Goal: Transaction & Acquisition: Obtain resource

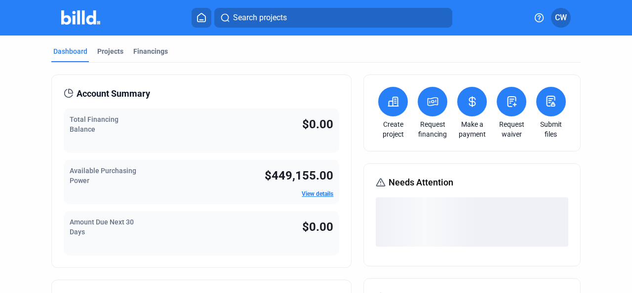
click at [389, 134] on link "Create project" at bounding box center [393, 130] width 35 height 20
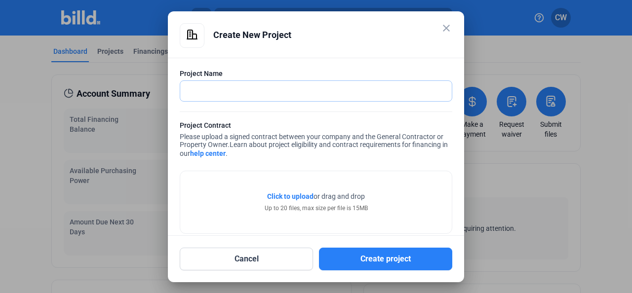
click at [241, 95] on input "text" at bounding box center [316, 91] width 272 height 20
click at [251, 92] on input "text" at bounding box center [316, 91] width 272 height 20
paste input "Upward Community"
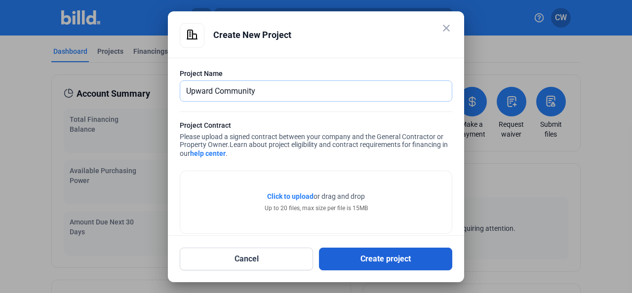
type input "Upward Community"
click at [356, 252] on button "Create project" at bounding box center [385, 259] width 133 height 23
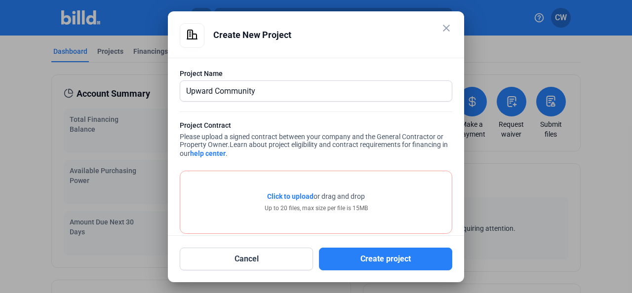
click at [292, 197] on span "Click to upload" at bounding box center [290, 197] width 46 height 8
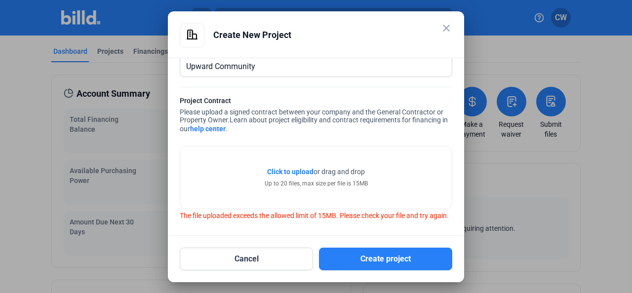
scroll to position [34, 0]
click at [286, 168] on span "Click to upload" at bounding box center [290, 172] width 46 height 8
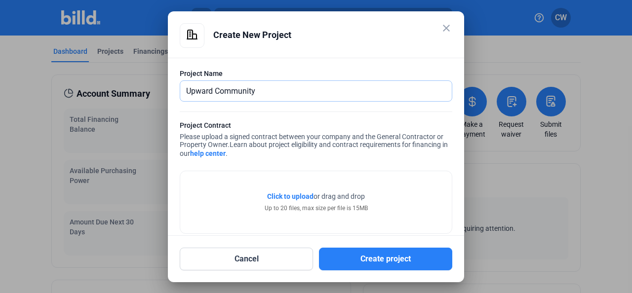
drag, startPoint x: 270, startPoint y: 87, endPoint x: 166, endPoint y: 94, distance: 103.5
click at [166, 94] on div "close Create New Project Project Name Upward Community Project Contract Please …" at bounding box center [316, 146] width 632 height 293
click at [261, 256] on button "Cancel" at bounding box center [246, 259] width 133 height 23
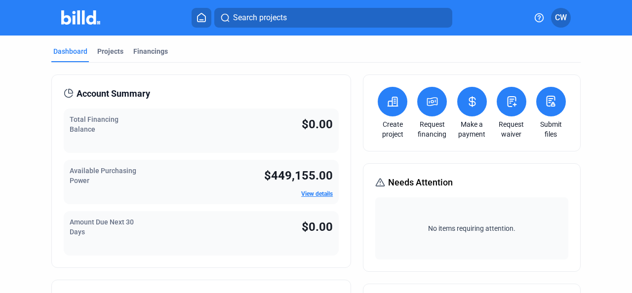
click at [391, 104] on icon at bounding box center [393, 102] width 12 height 12
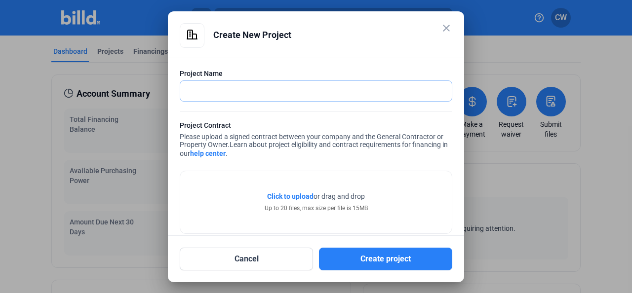
click at [348, 93] on input "text" at bounding box center [316, 91] width 272 height 20
type input "Upward Community"
click at [301, 196] on span "Click to upload" at bounding box center [290, 197] width 46 height 8
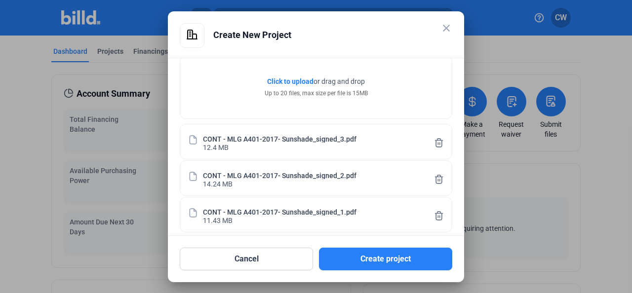
scroll to position [124, 0]
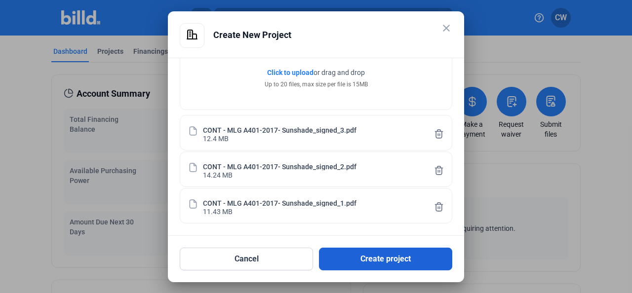
click at [376, 263] on button "Create project" at bounding box center [385, 259] width 133 height 23
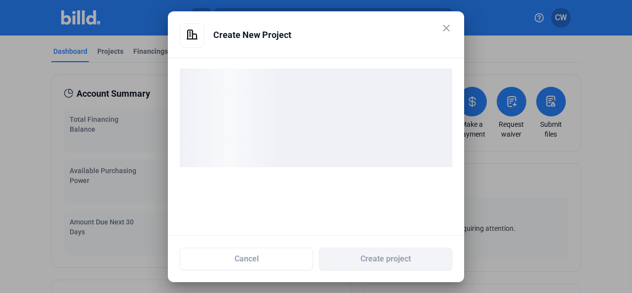
scroll to position [0, 0]
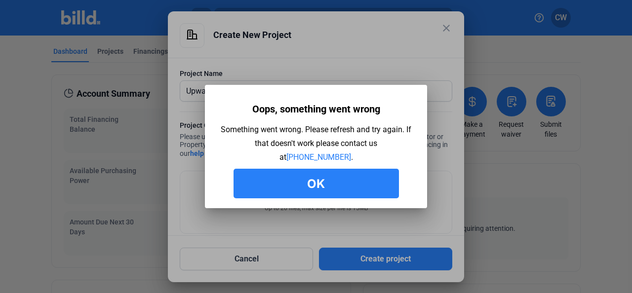
click at [333, 185] on button "Ok" at bounding box center [316, 184] width 165 height 30
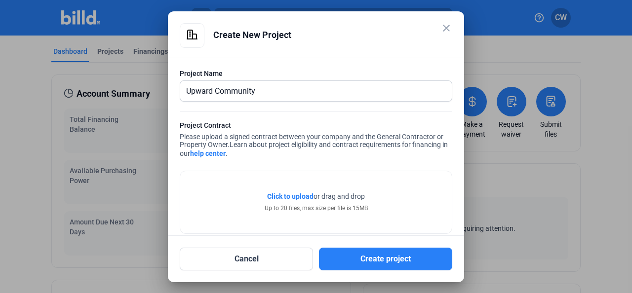
scroll to position [124, 0]
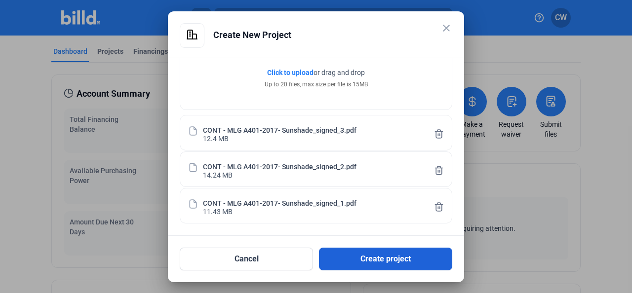
click at [362, 261] on button "Create project" at bounding box center [385, 259] width 133 height 23
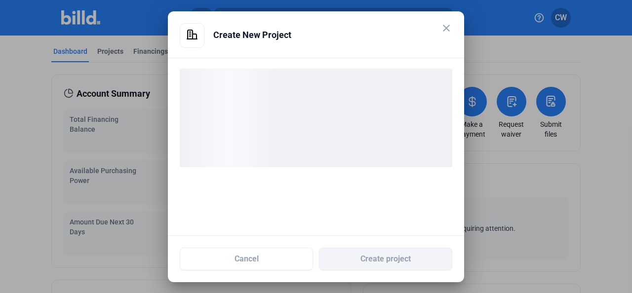
scroll to position [0, 0]
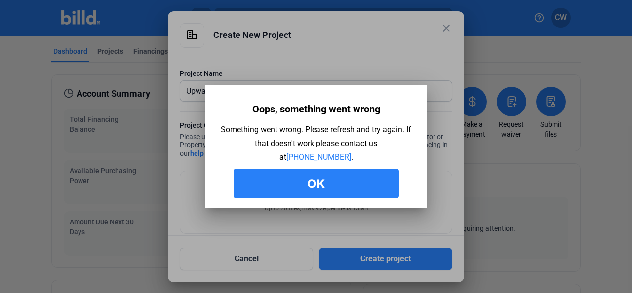
click at [349, 190] on button "Ok" at bounding box center [316, 184] width 165 height 30
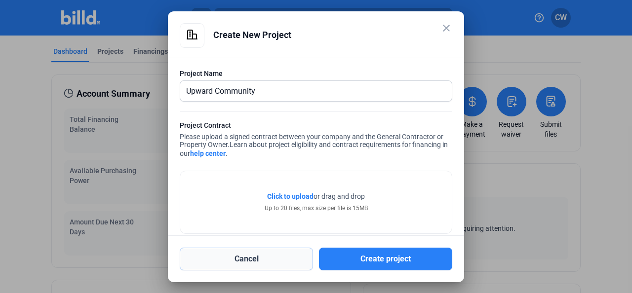
click at [260, 250] on button "Cancel" at bounding box center [246, 259] width 133 height 23
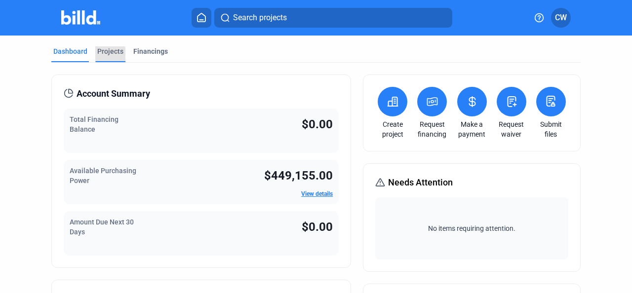
click at [100, 55] on div "Projects" at bounding box center [110, 51] width 26 height 10
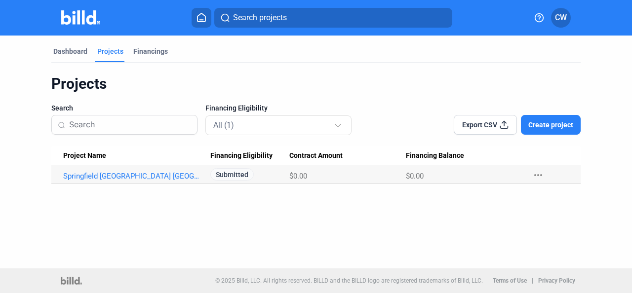
click at [556, 122] on span "Create project" at bounding box center [551, 125] width 45 height 10
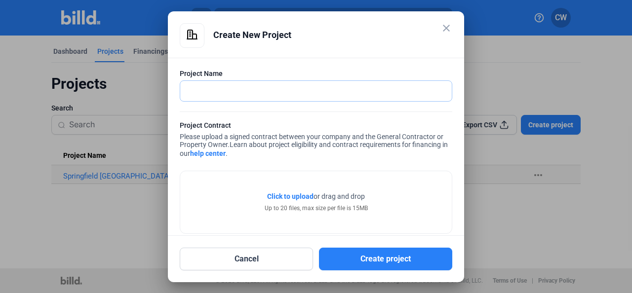
click at [300, 91] on input "text" at bounding box center [316, 91] width 272 height 20
type input "Upward Community"
click at [287, 195] on span "Click to upload" at bounding box center [290, 197] width 46 height 8
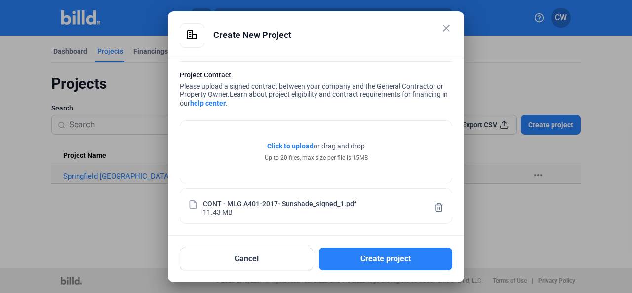
scroll to position [51, 0]
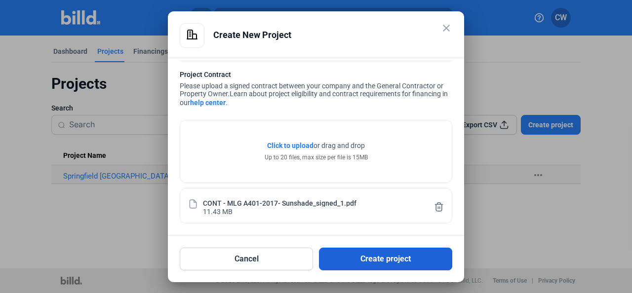
click at [391, 259] on button "Create project" at bounding box center [385, 259] width 133 height 23
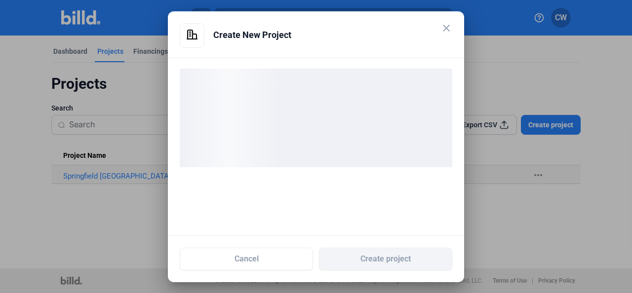
scroll to position [0, 0]
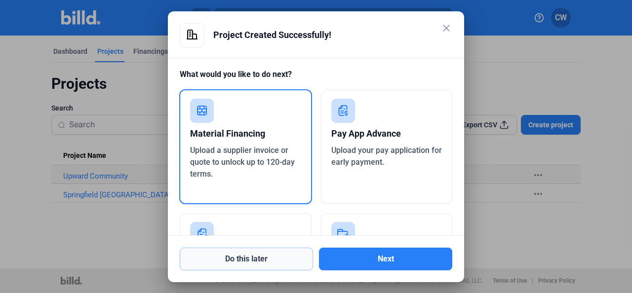
click at [231, 261] on button "Do this later" at bounding box center [246, 259] width 133 height 23
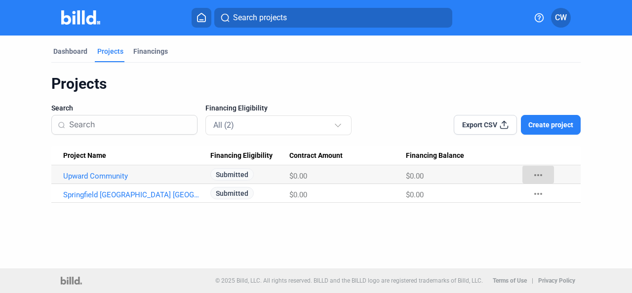
click at [536, 180] on mat-icon "more_horiz" at bounding box center [539, 175] width 12 height 12
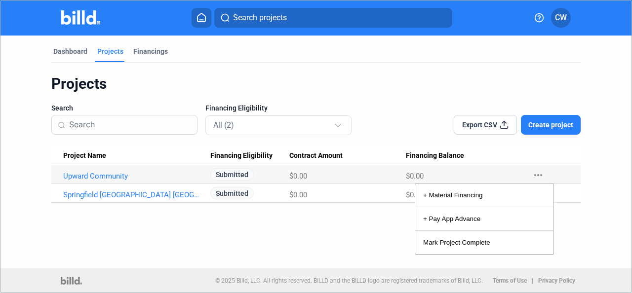
click at [87, 173] on div at bounding box center [316, 146] width 632 height 293
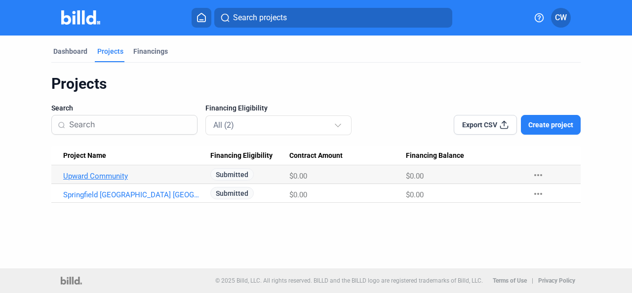
click at [89, 175] on link "Upward Community" at bounding box center [133, 176] width 140 height 9
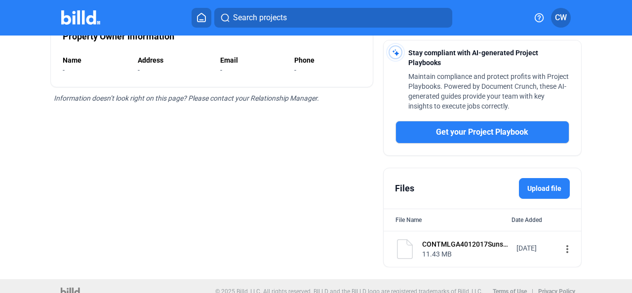
scroll to position [273, 0]
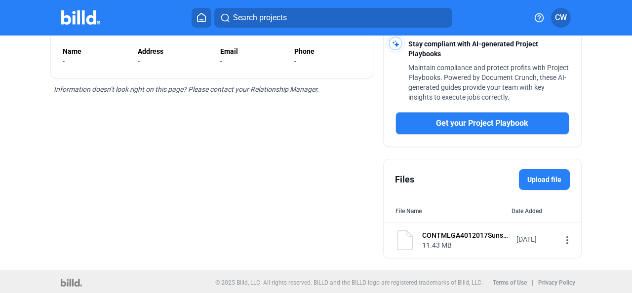
click at [553, 170] on label "Upload file" at bounding box center [544, 179] width 51 height 21
click at [0, 0] on input "Upload file" at bounding box center [0, 0] width 0 height 0
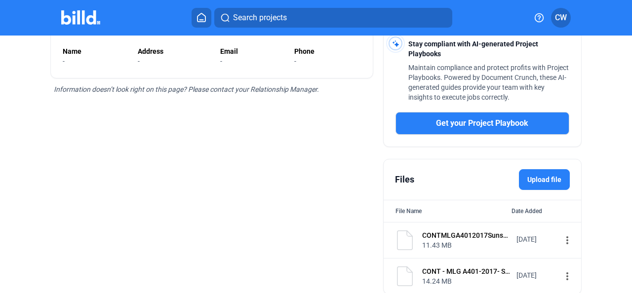
click at [552, 177] on label "Upload file" at bounding box center [544, 179] width 51 height 21
click at [0, 0] on input "Upload file" at bounding box center [0, 0] width 0 height 0
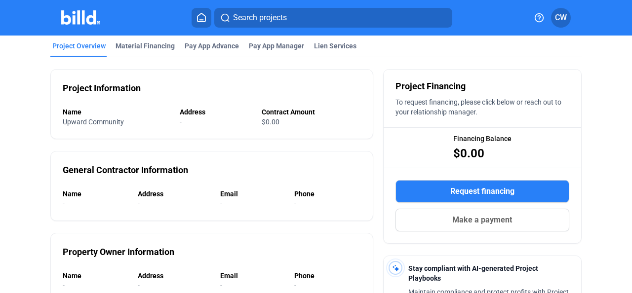
scroll to position [0, 0]
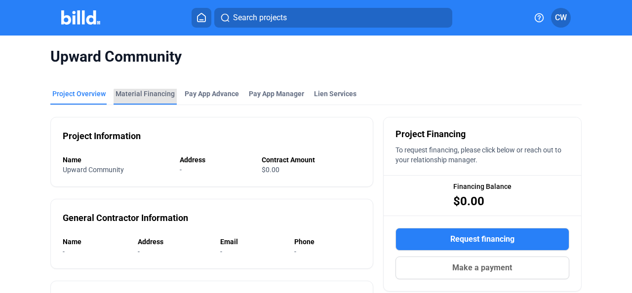
click at [147, 98] on div "Material Financing" at bounding box center [145, 94] width 59 height 10
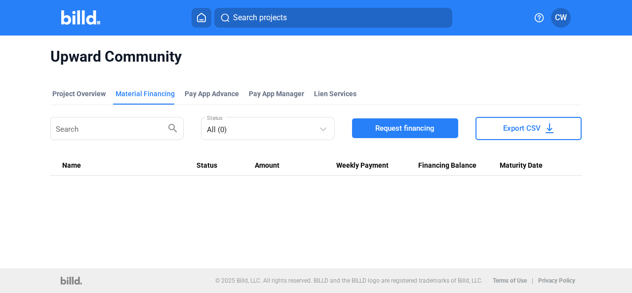
click at [402, 131] on span "Request financing" at bounding box center [404, 128] width 59 height 10
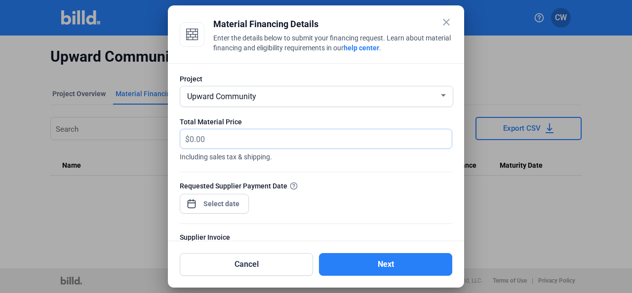
click at [210, 142] on input "text" at bounding box center [321, 138] width 262 height 19
type input "3,851"
click at [228, 203] on div "close Material Financing Details Enter the details below to submit your financi…" at bounding box center [316, 146] width 632 height 293
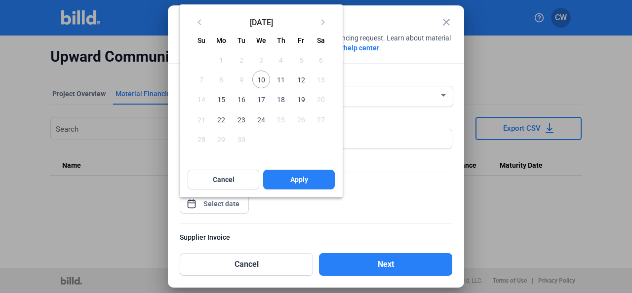
click at [263, 80] on span "10" at bounding box center [261, 80] width 18 height 18
click at [288, 181] on button "Apply" at bounding box center [299, 180] width 72 height 20
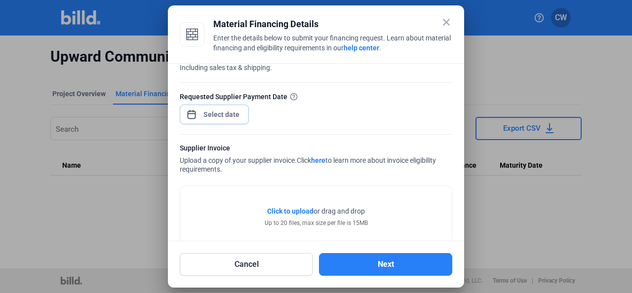
scroll to position [99, 0]
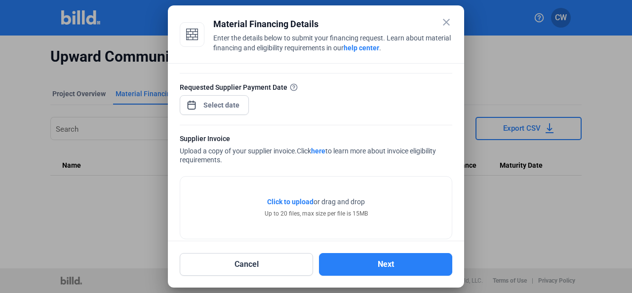
click at [290, 202] on span "Click to upload" at bounding box center [290, 202] width 46 height 8
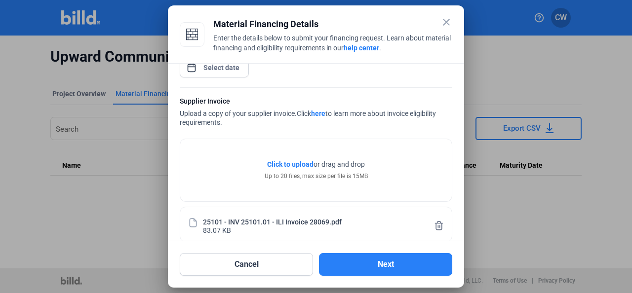
scroll to position [149, 0]
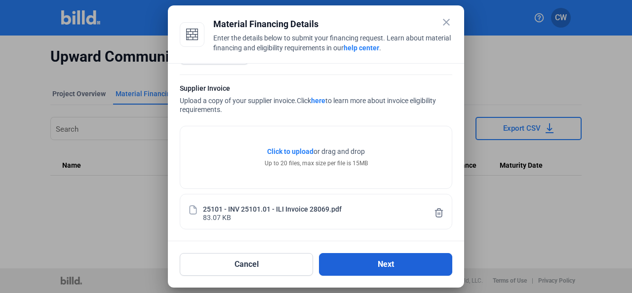
click at [398, 264] on button "Next" at bounding box center [385, 264] width 133 height 23
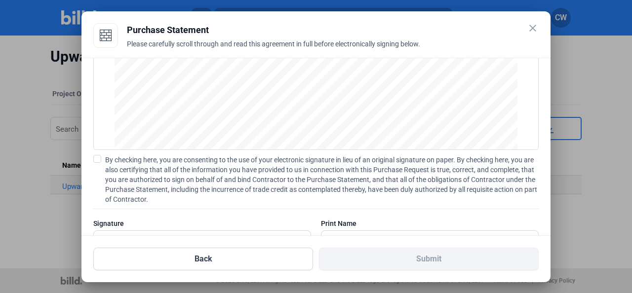
scroll to position [99, 0]
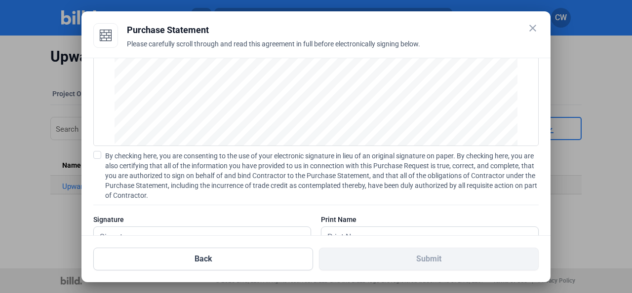
click at [97, 152] on span at bounding box center [97, 155] width 8 height 8
click at [0, 0] on input "By checking here, you are consenting to the use of your electronic signature in…" at bounding box center [0, 0] width 0 height 0
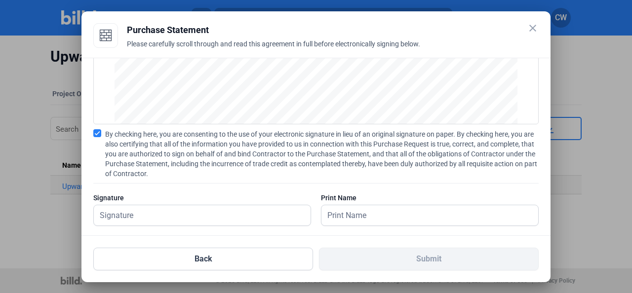
scroll to position [132, 0]
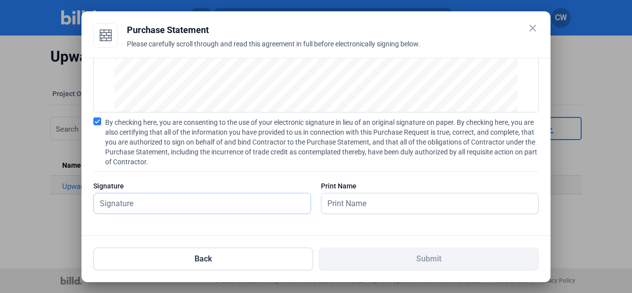
click at [225, 203] on input "text" at bounding box center [202, 204] width 217 height 20
type input "[PERSON_NAME]"
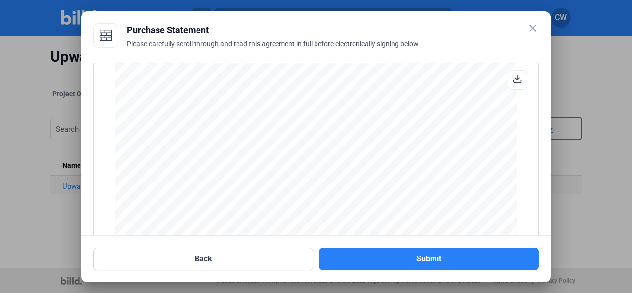
scroll to position [0, 0]
click at [513, 87] on icon at bounding box center [517, 85] width 9 height 9
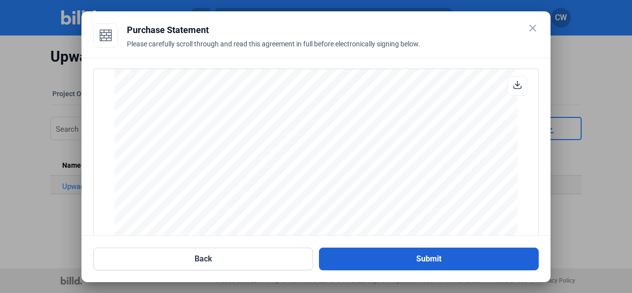
click at [458, 262] on button "Submit" at bounding box center [429, 259] width 220 height 23
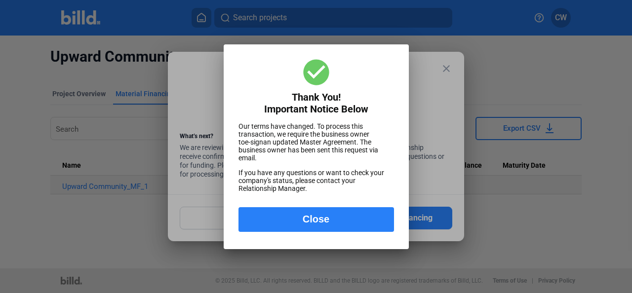
click at [304, 222] on button "Close" at bounding box center [317, 219] width 156 height 25
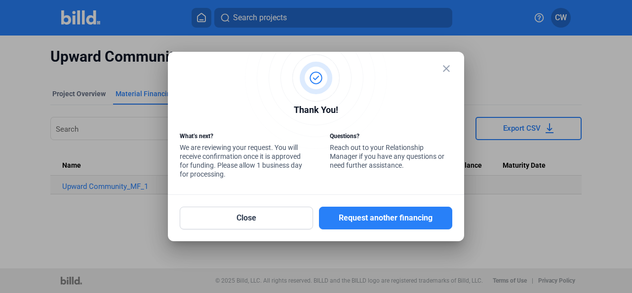
click at [445, 70] on mat-icon "close" at bounding box center [447, 69] width 12 height 12
